Goal: Navigation & Orientation: Find specific page/section

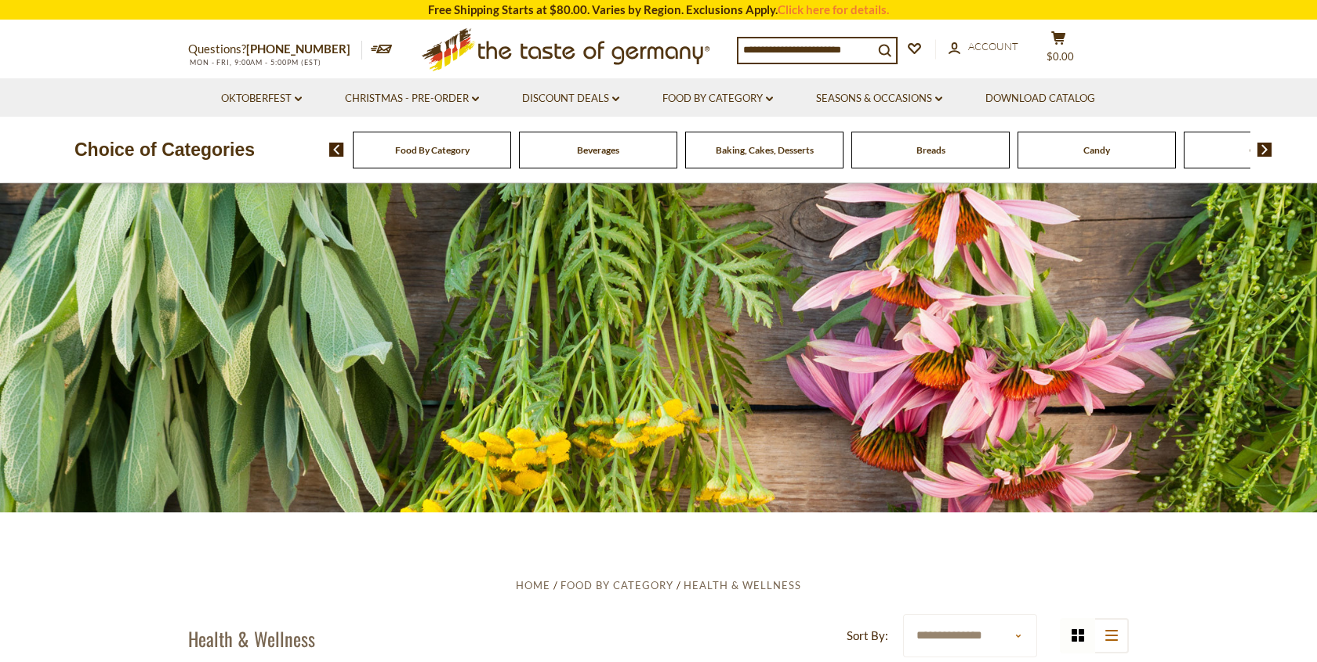
click at [1268, 151] on img at bounding box center [1264, 150] width 15 height 14
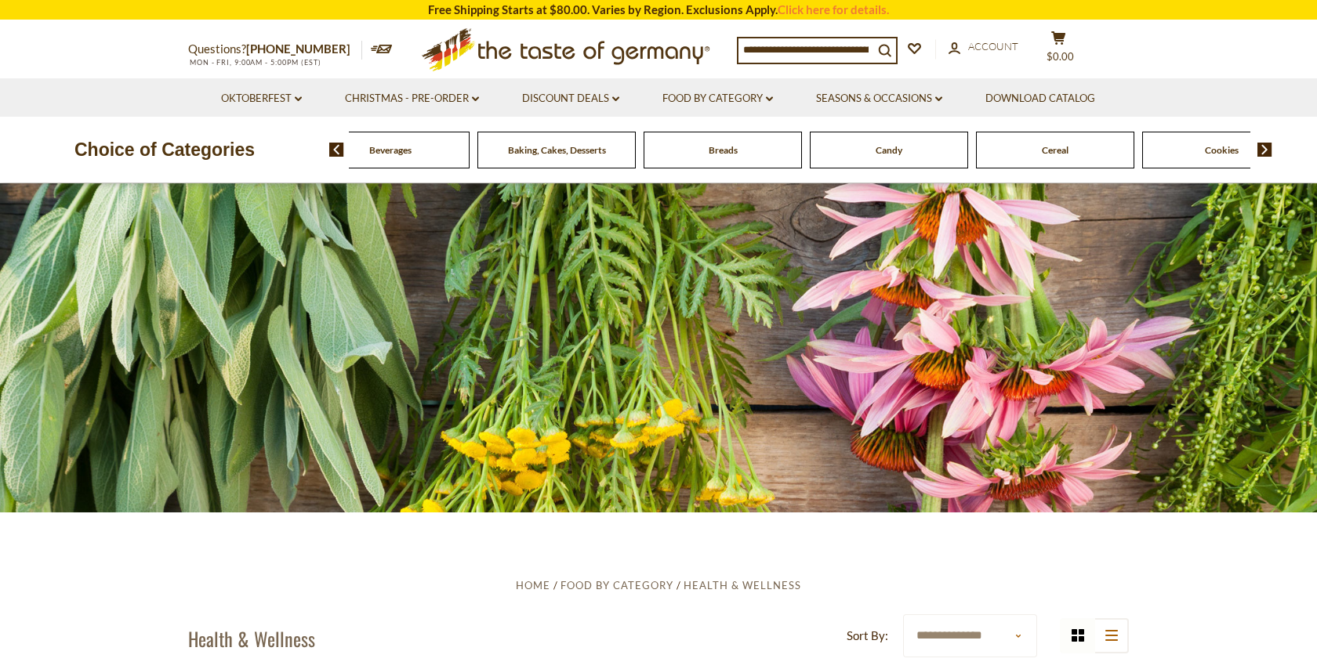
click at [1266, 149] on img at bounding box center [1264, 150] width 15 height 14
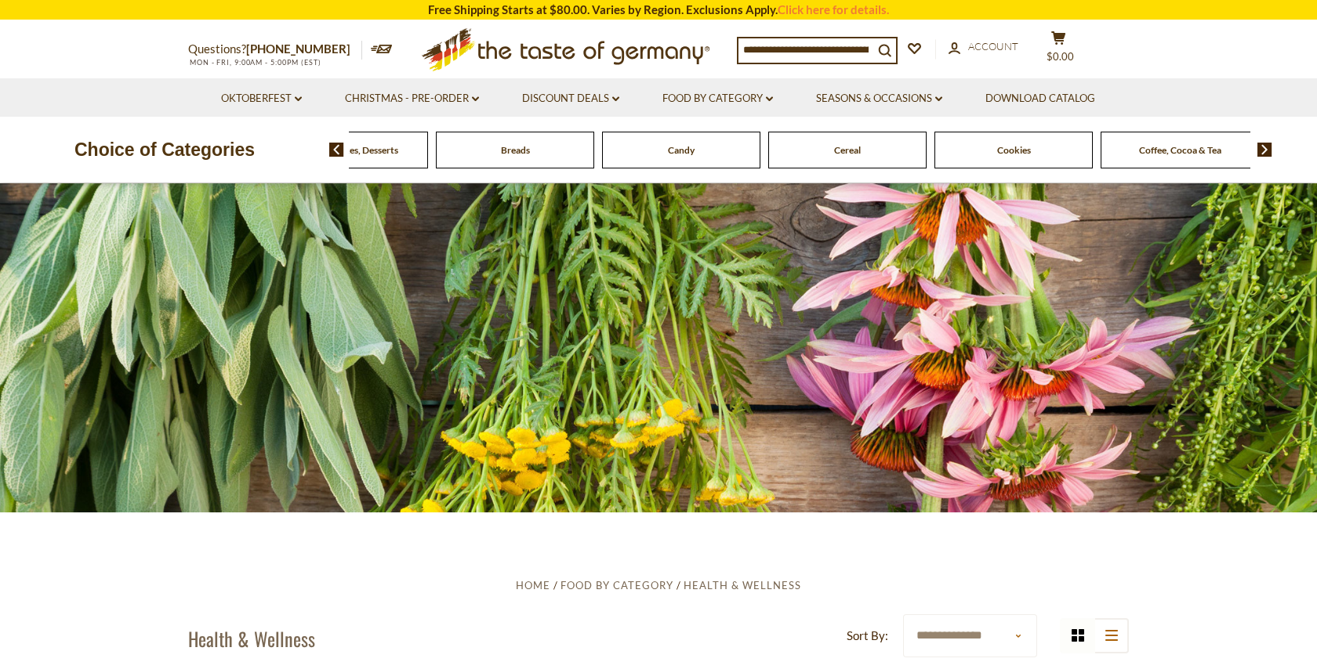
click at [1266, 149] on img at bounding box center [1264, 150] width 15 height 14
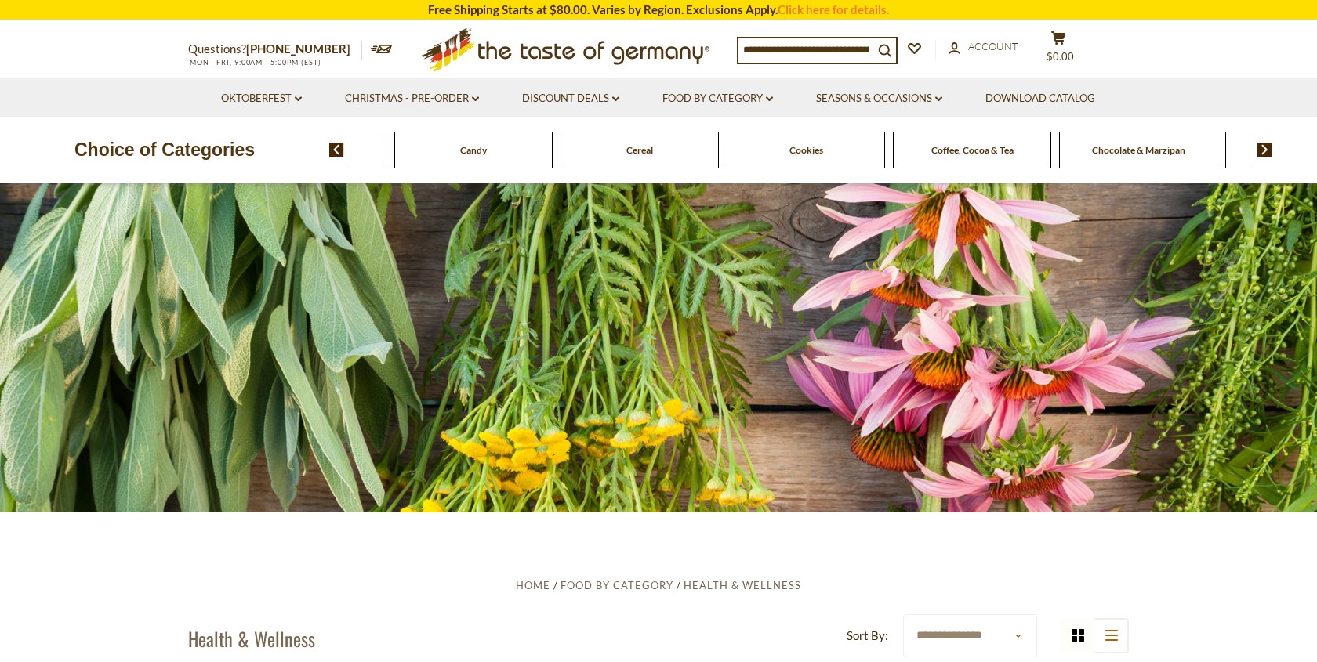
click at [1266, 149] on img at bounding box center [1264, 150] width 15 height 14
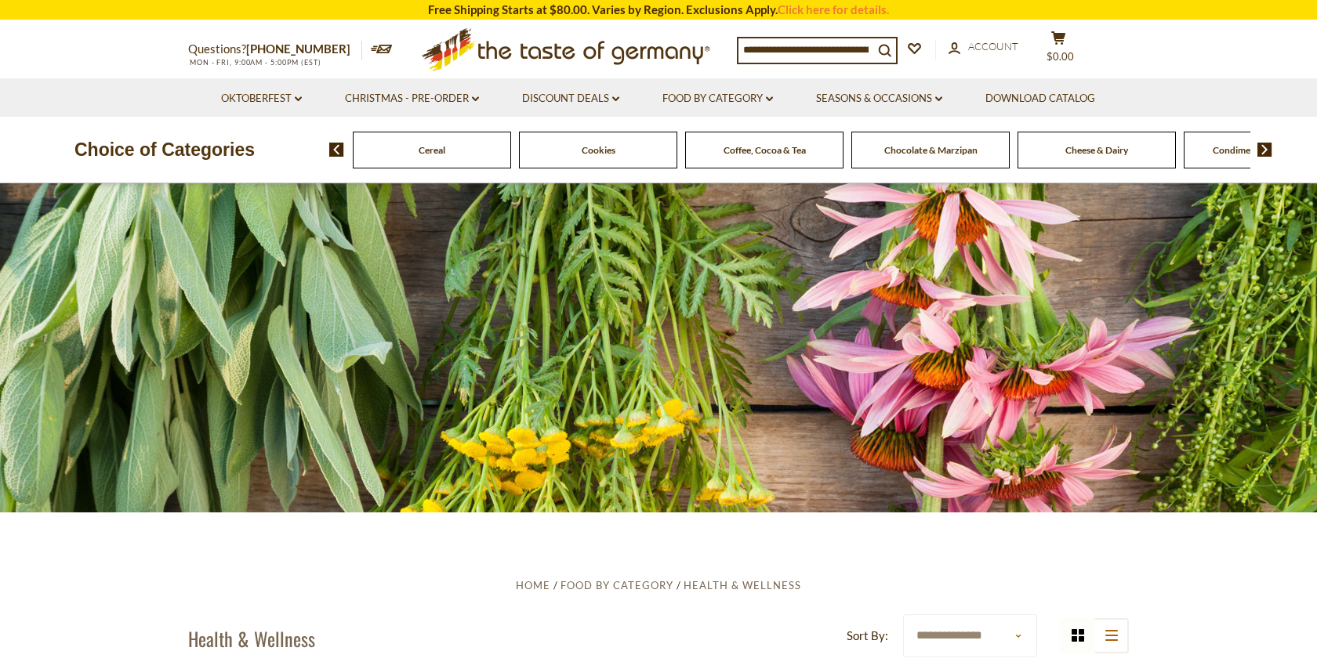
click at [1266, 149] on img at bounding box center [1264, 150] width 15 height 14
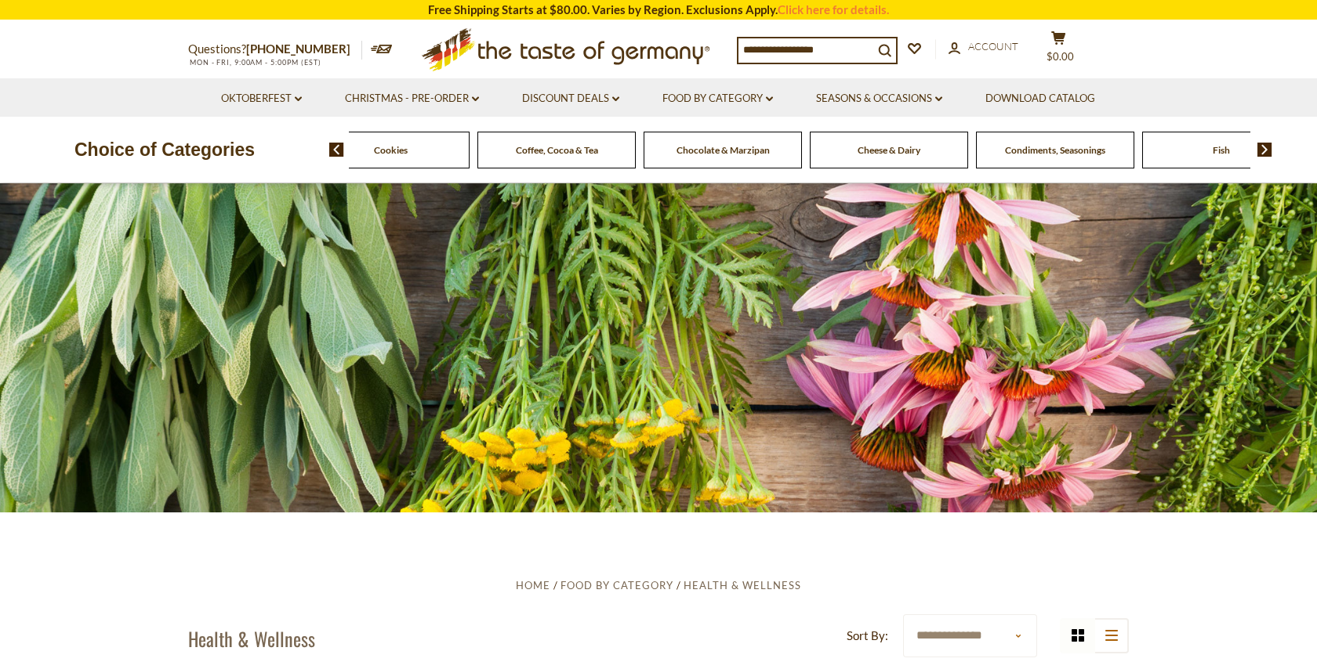
click at [1266, 149] on img at bounding box center [1264, 150] width 15 height 14
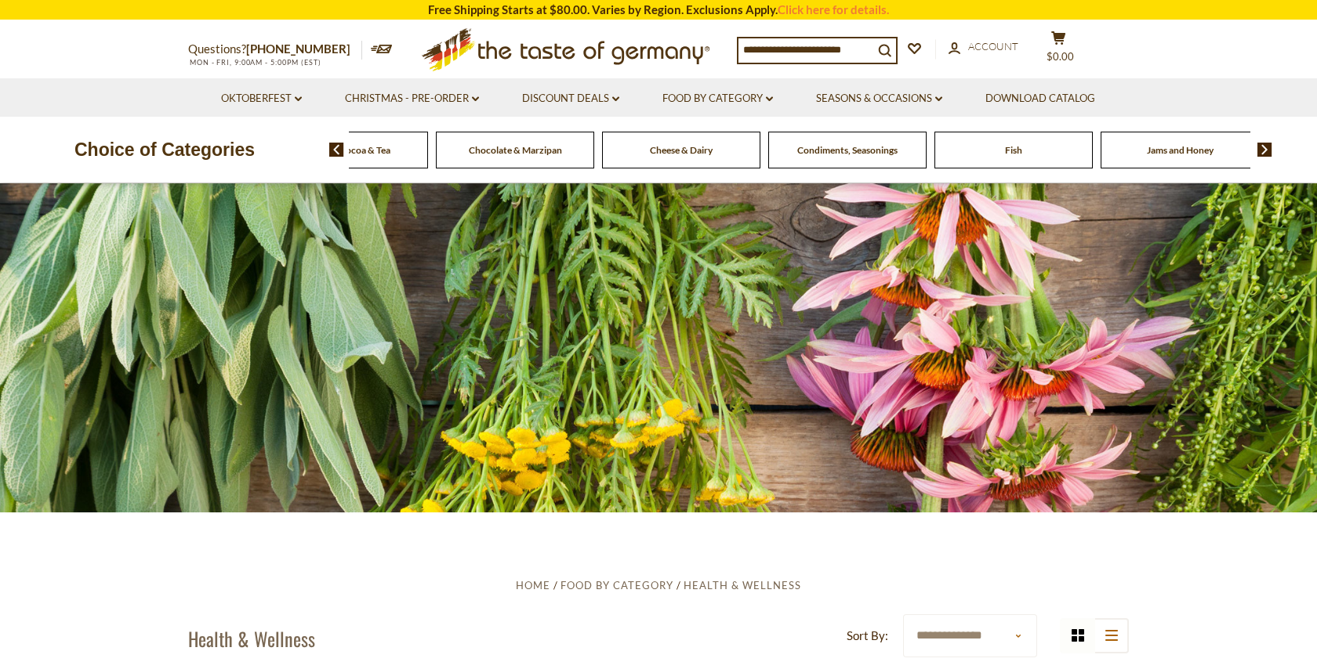
click at [1266, 149] on img at bounding box center [1264, 150] width 15 height 14
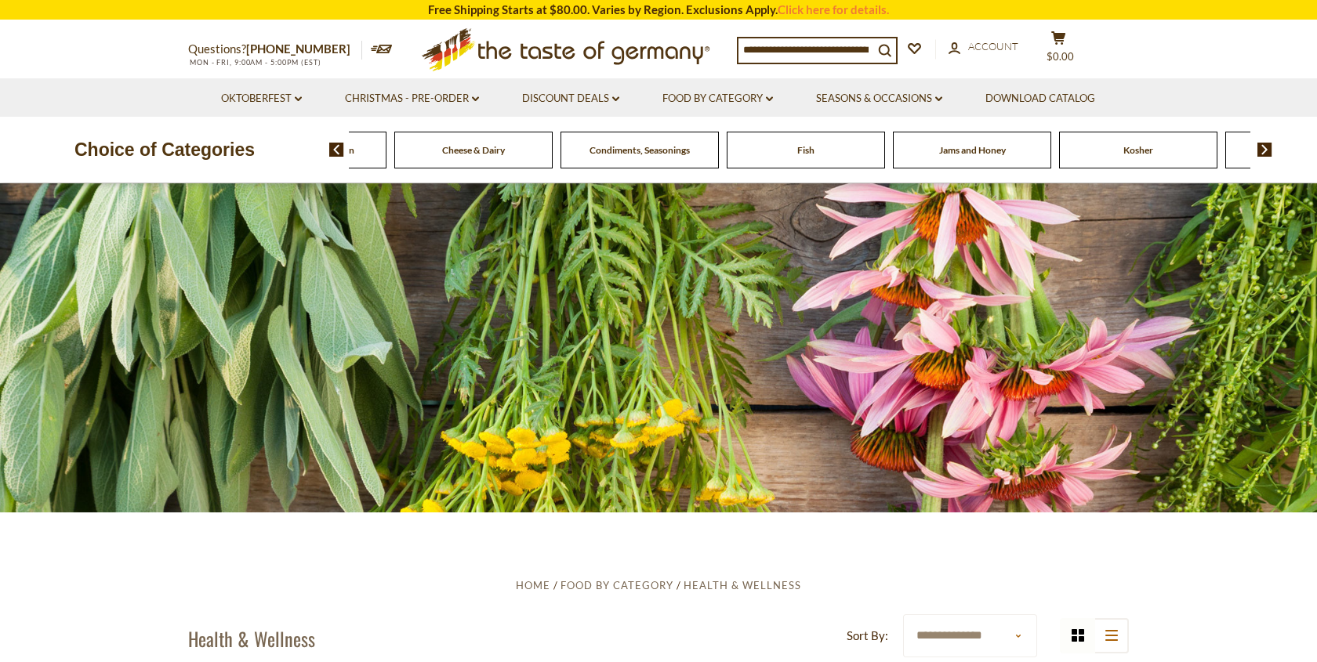
click at [1266, 149] on img at bounding box center [1264, 150] width 15 height 14
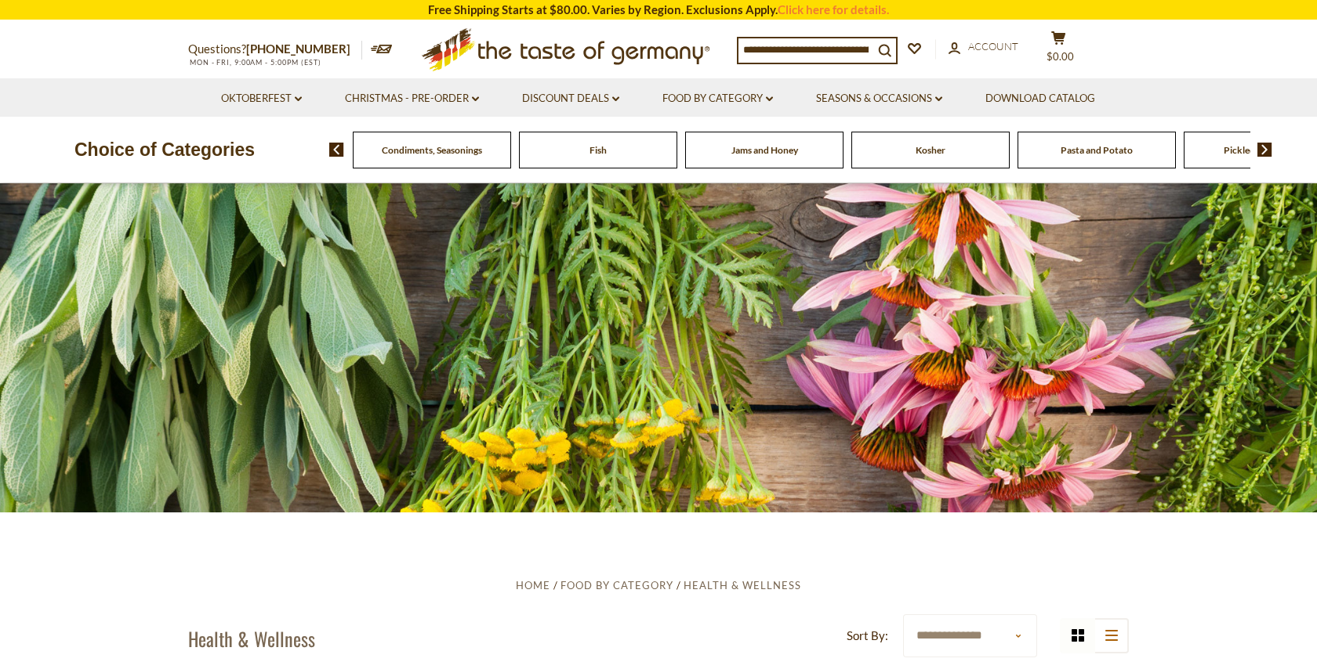
click at [1266, 149] on img at bounding box center [1264, 150] width 15 height 14
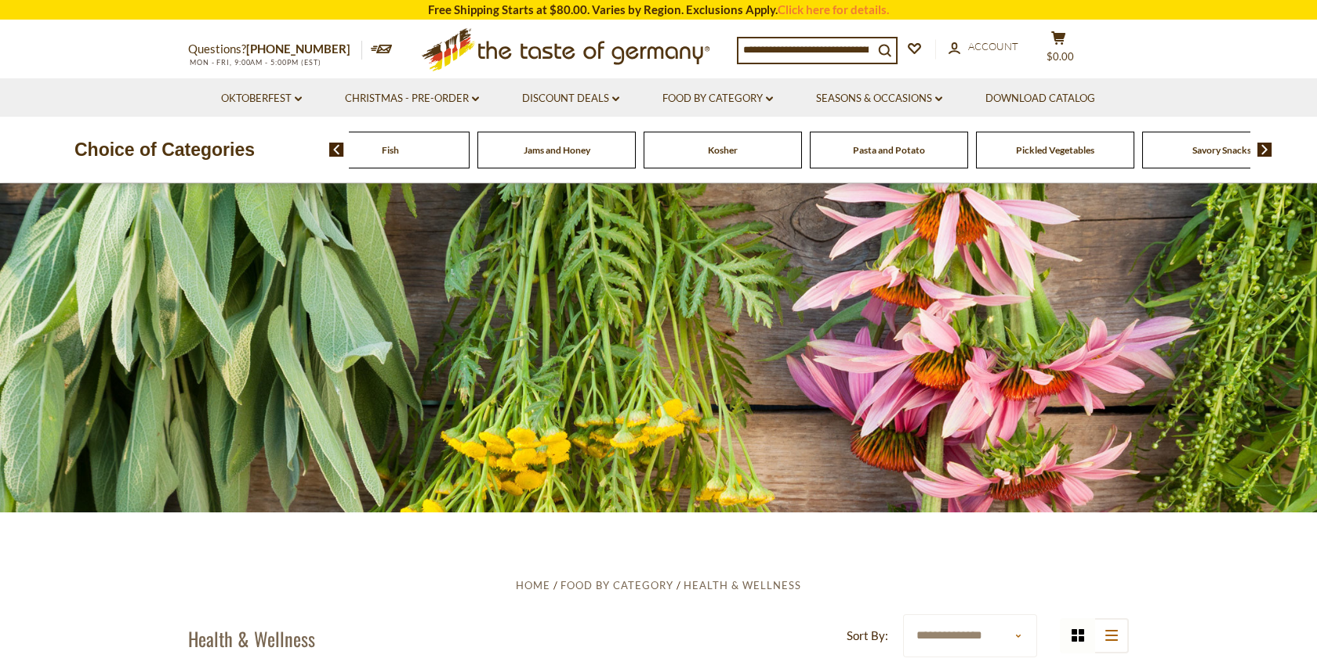
click at [1266, 149] on img at bounding box center [1264, 150] width 15 height 14
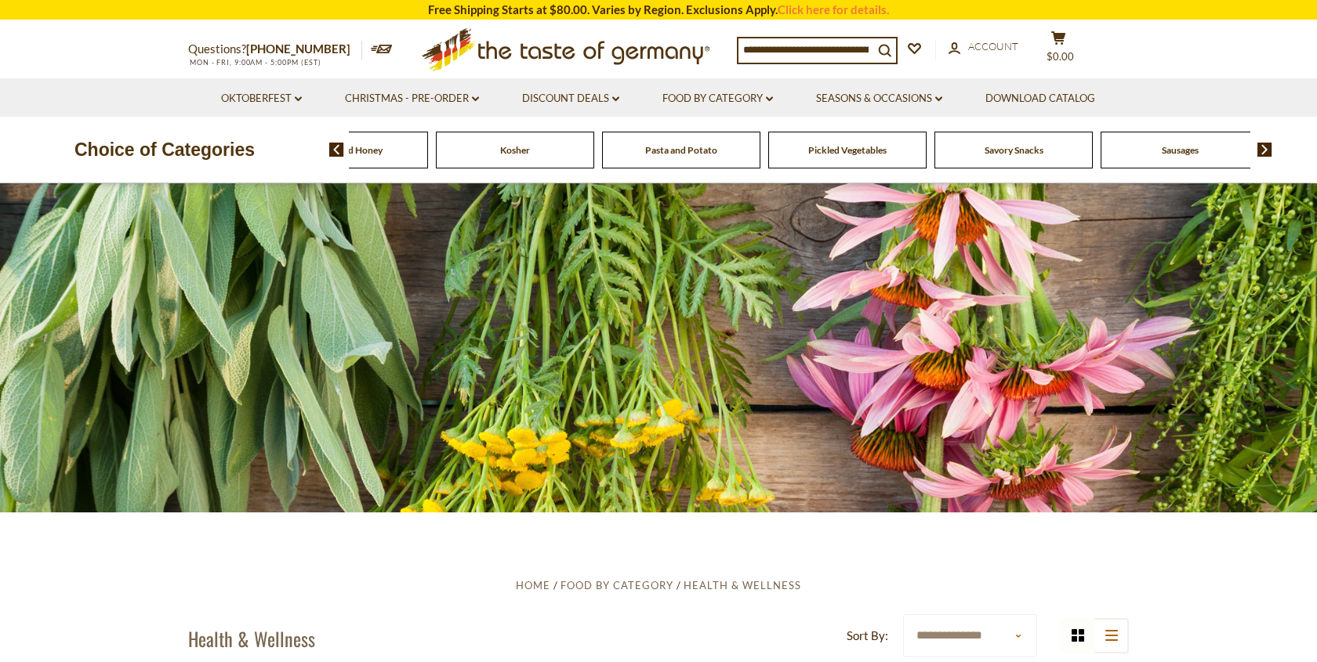
click at [1266, 149] on img at bounding box center [1264, 150] width 15 height 14
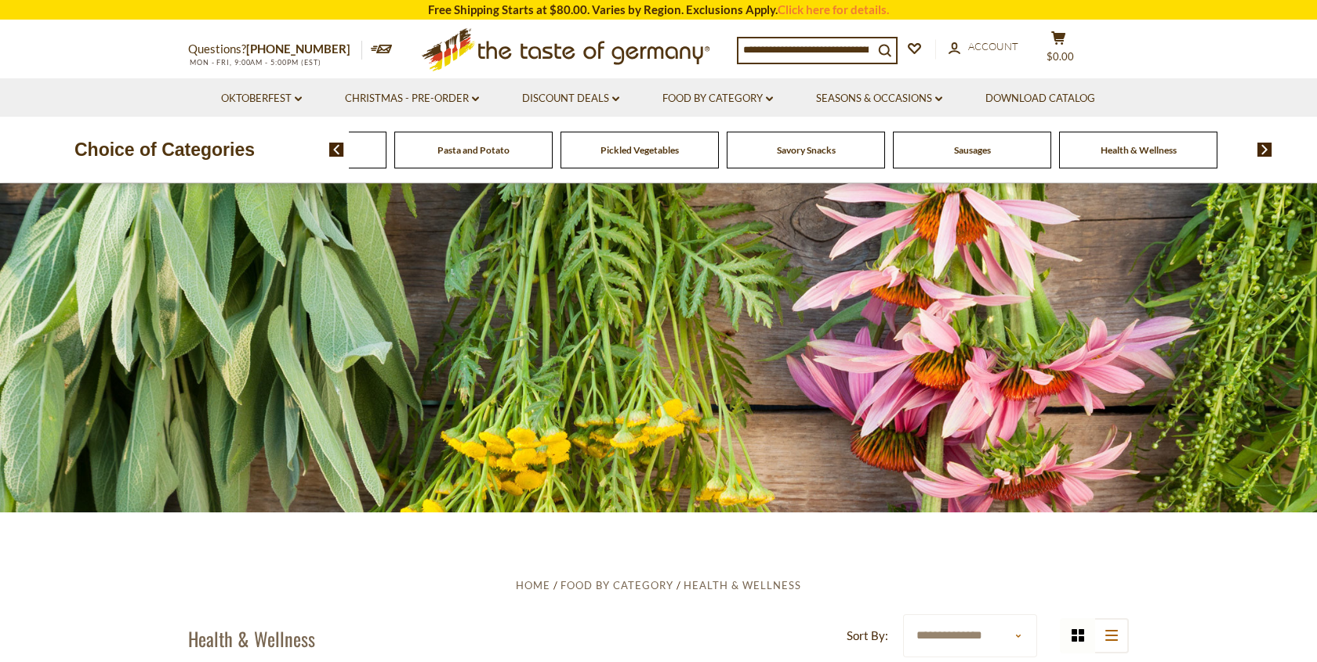
click at [1266, 149] on img at bounding box center [1264, 150] width 15 height 14
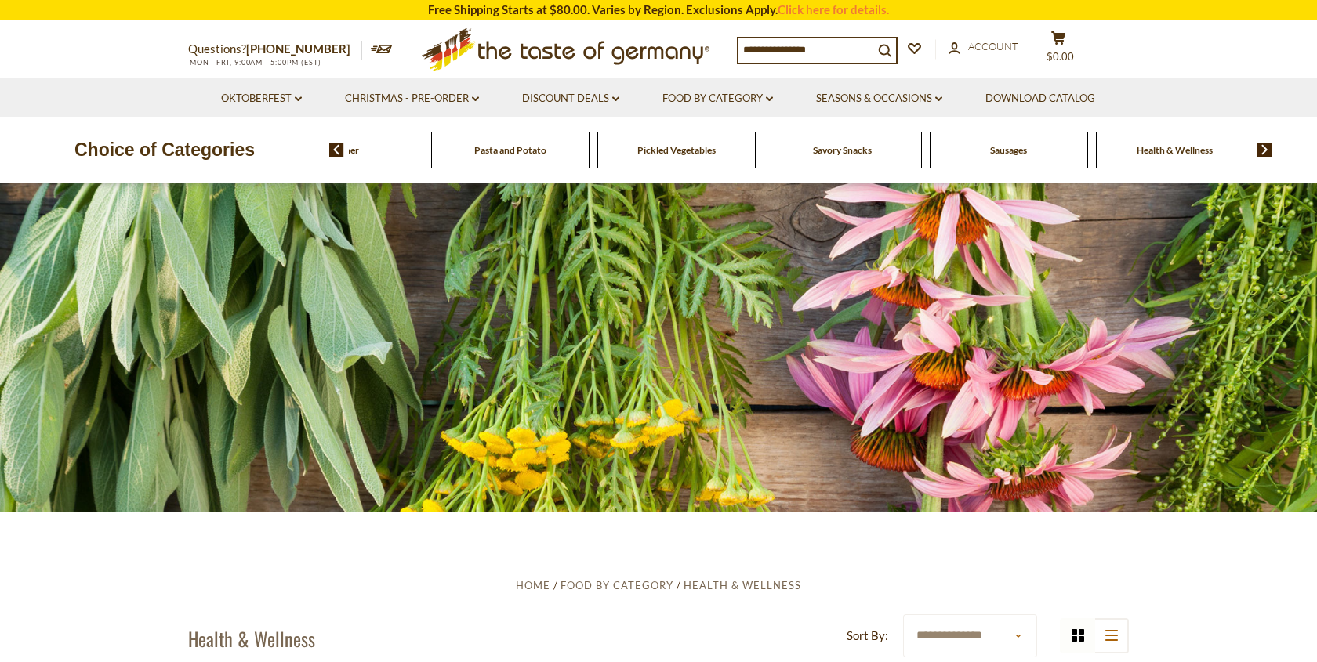
click at [1189, 147] on span "Health & Wellness" at bounding box center [1175, 150] width 76 height 12
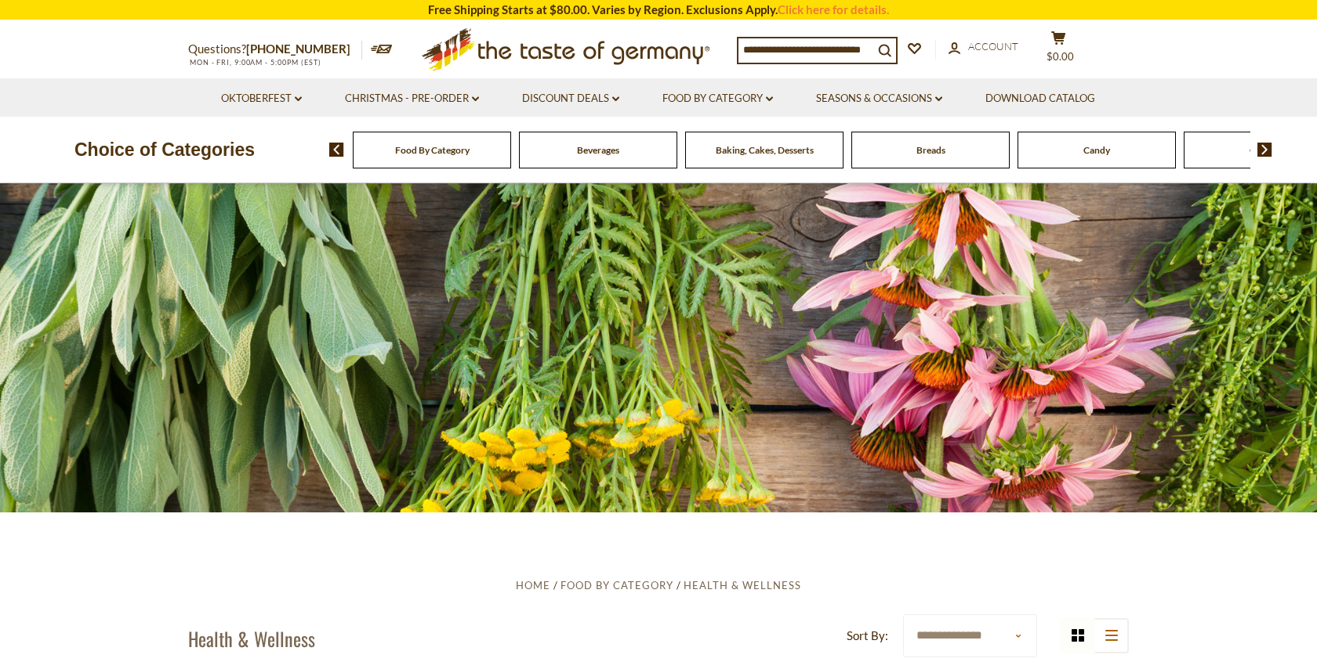
click at [1268, 146] on img at bounding box center [1264, 150] width 15 height 14
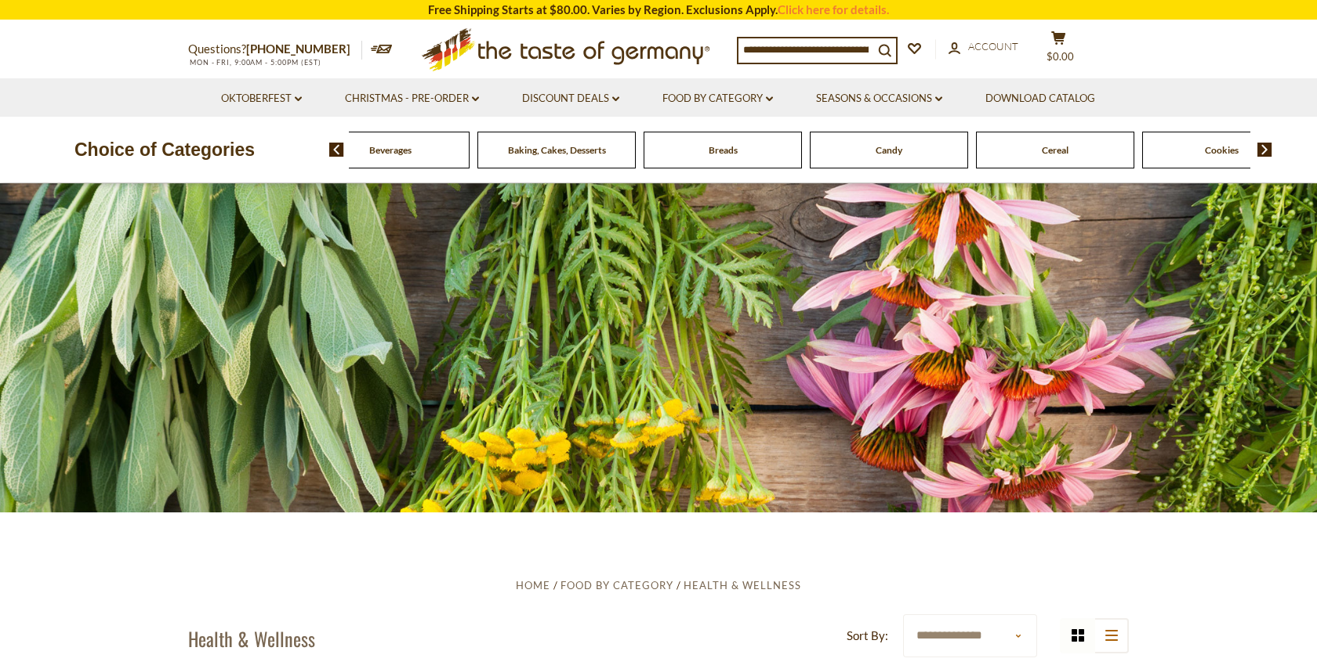
click at [1268, 146] on img at bounding box center [1264, 150] width 15 height 14
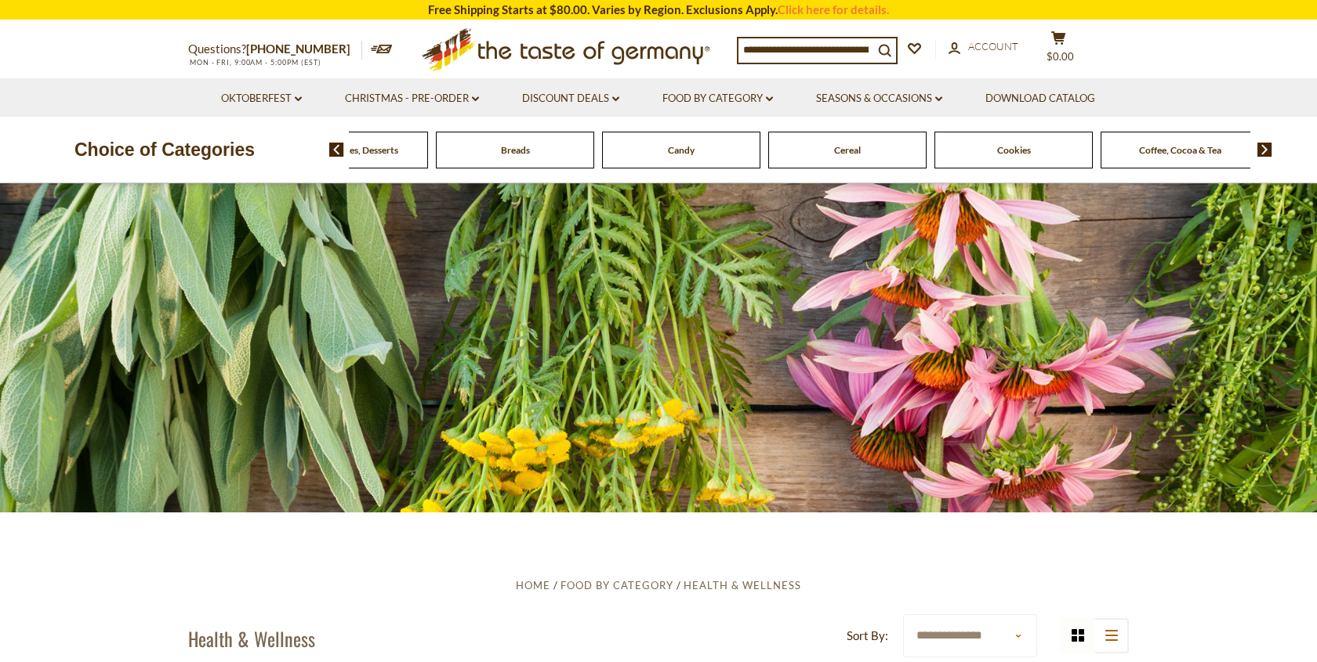
click at [1268, 147] on img at bounding box center [1264, 150] width 15 height 14
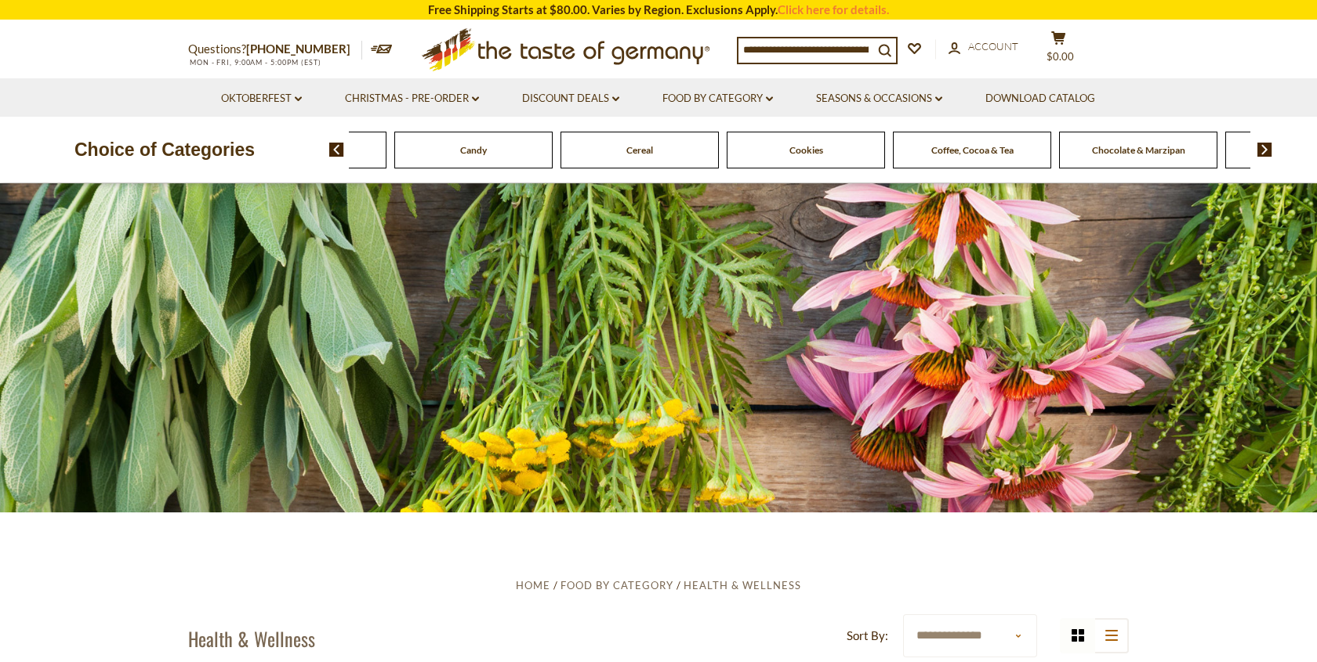
click at [1268, 147] on img at bounding box center [1264, 150] width 15 height 14
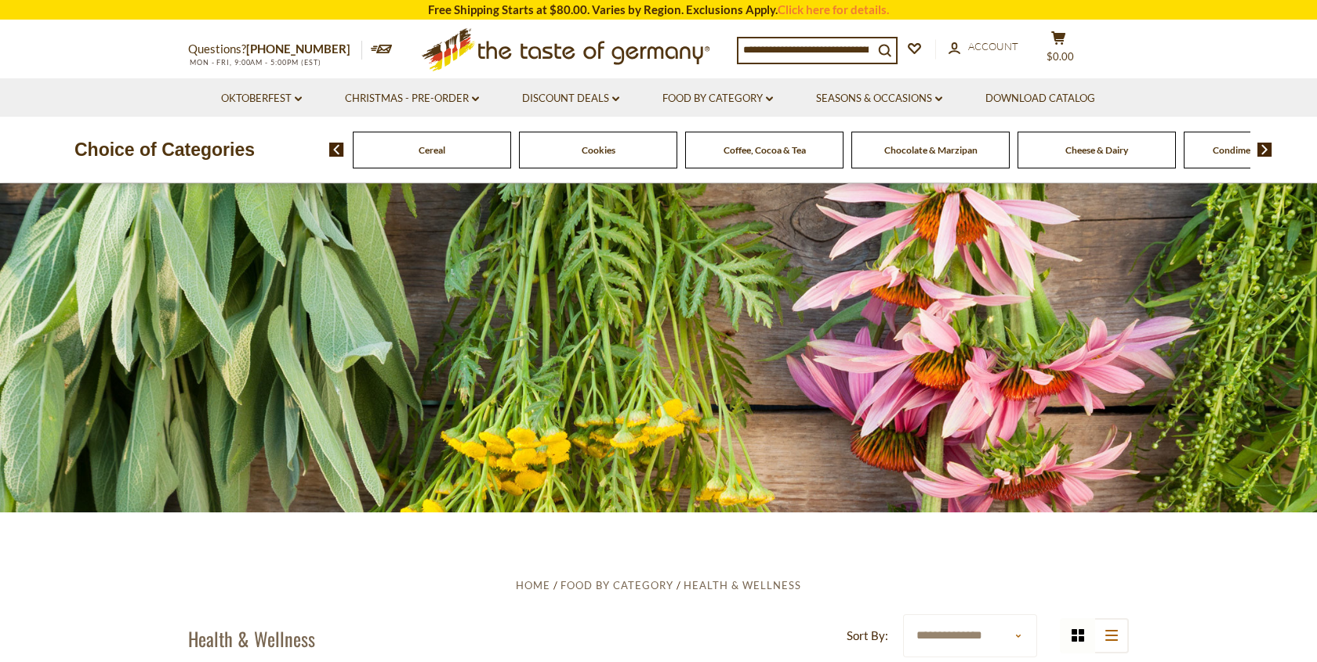
click at [1268, 148] on img at bounding box center [1264, 150] width 15 height 14
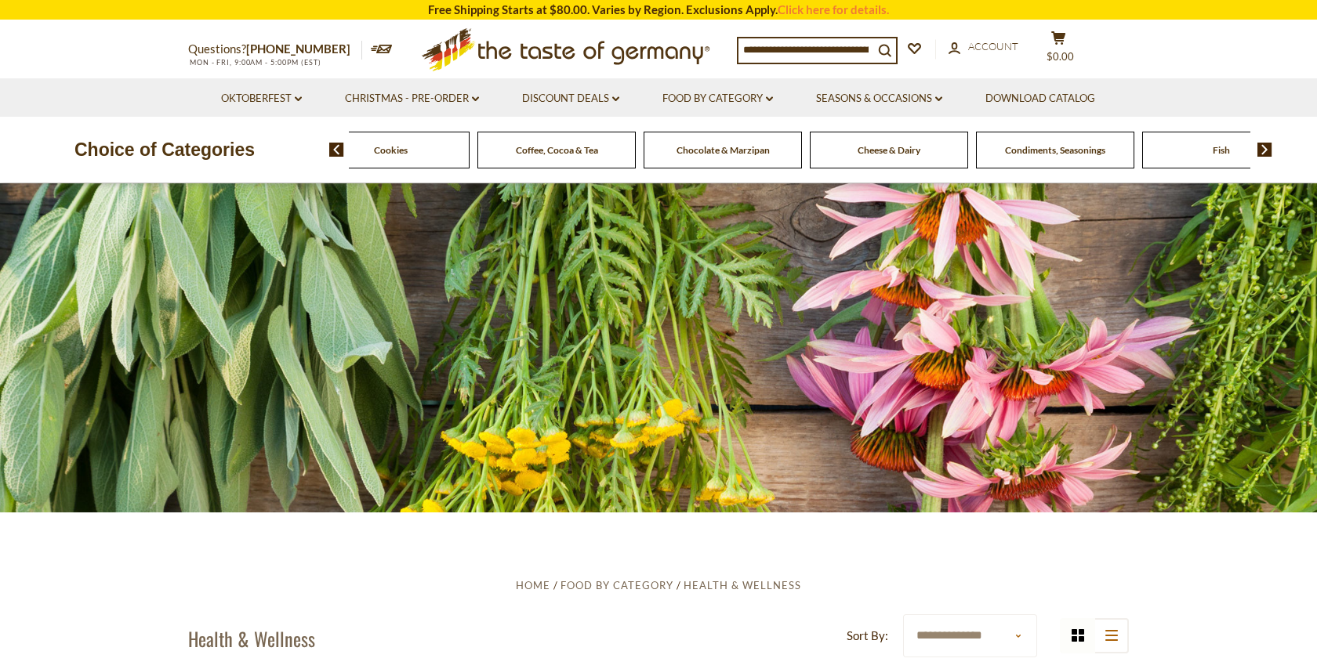
click at [1268, 148] on img at bounding box center [1264, 150] width 15 height 14
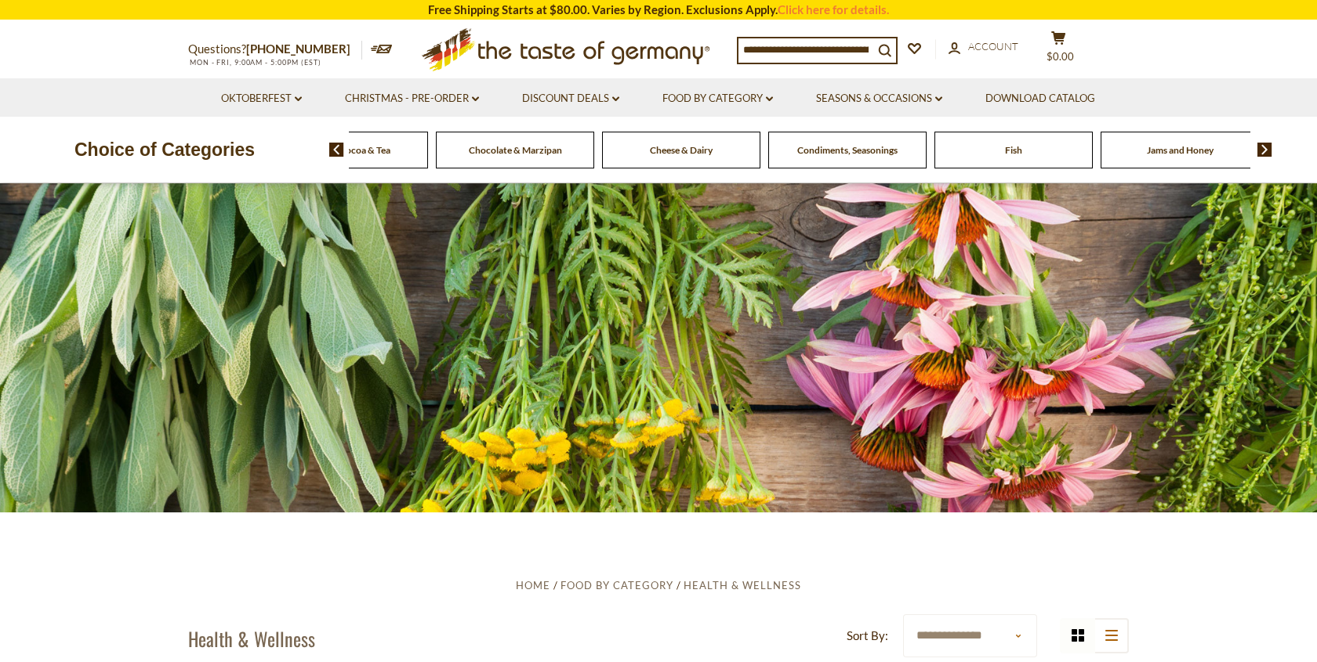
click at [1268, 148] on img at bounding box center [1264, 150] width 15 height 14
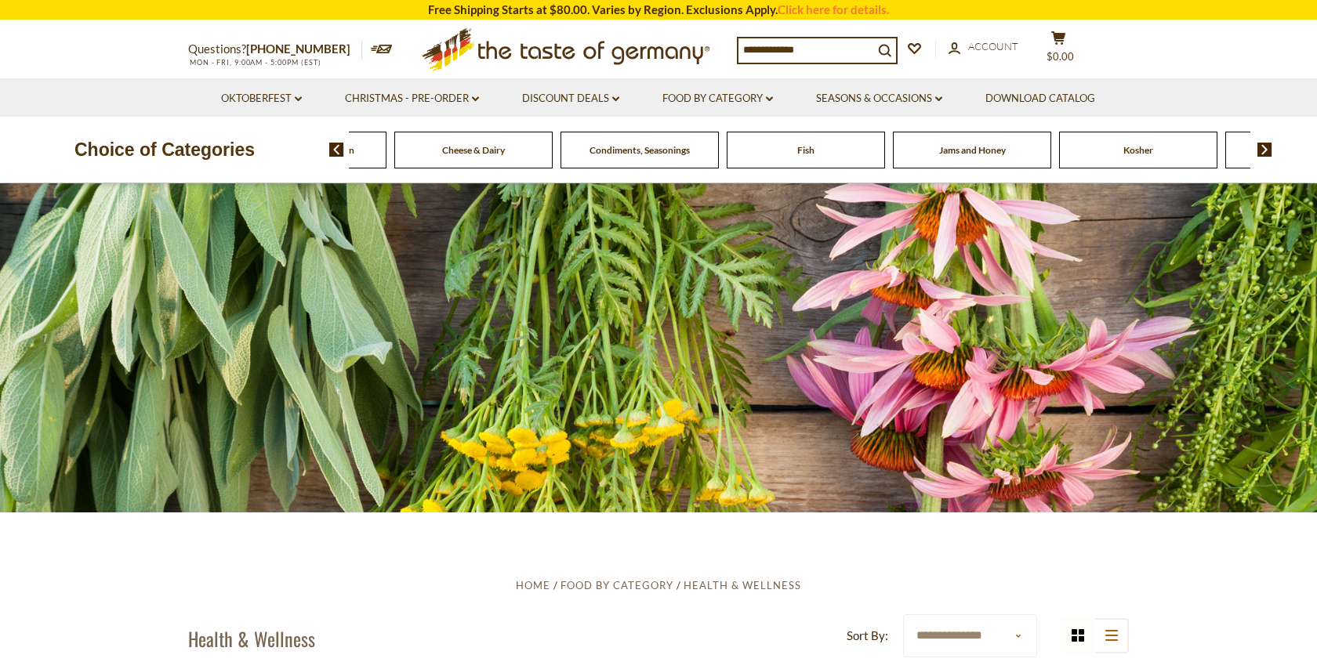
click at [1268, 148] on img at bounding box center [1264, 150] width 15 height 14
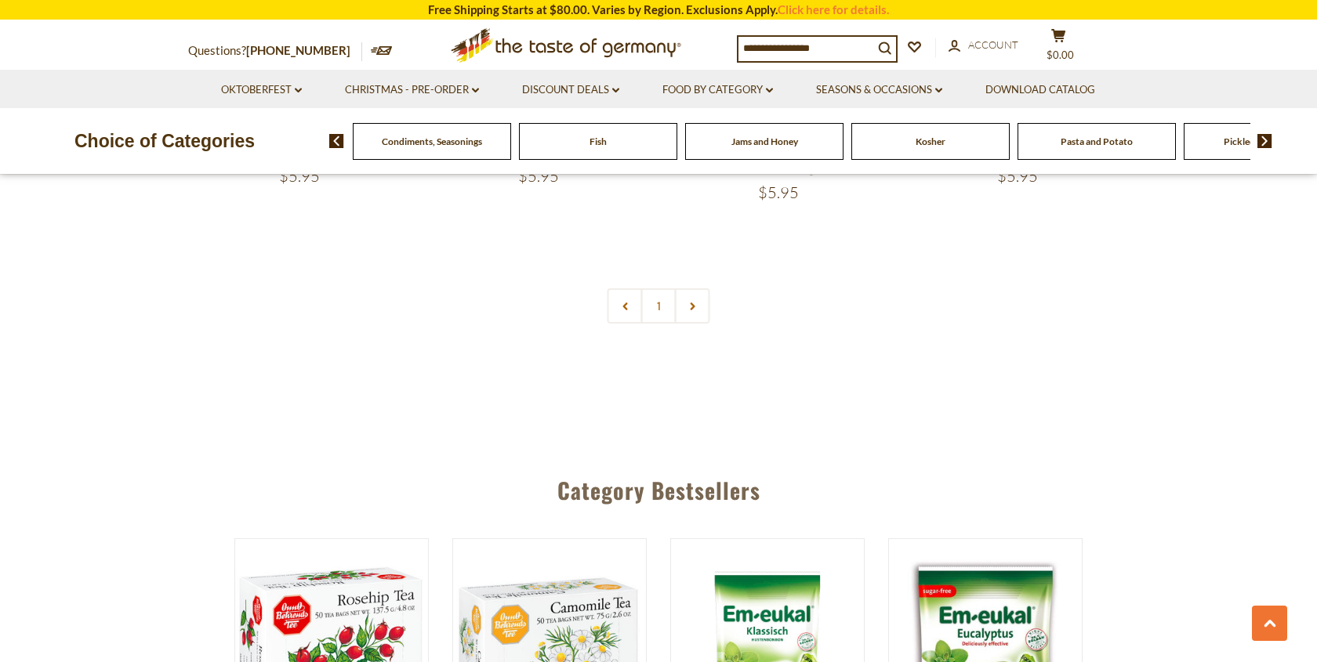
scroll to position [3898, 0]
